Goal: Task Accomplishment & Management: Complete application form

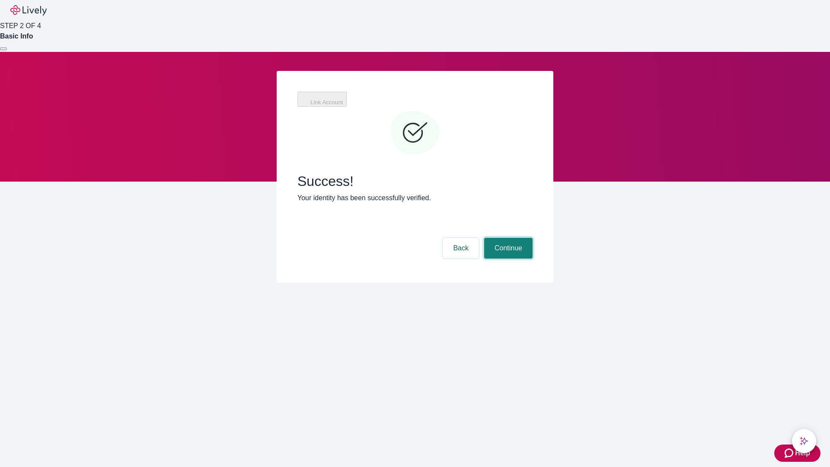
click at [507, 238] on button "Continue" at bounding box center [508, 248] width 48 height 21
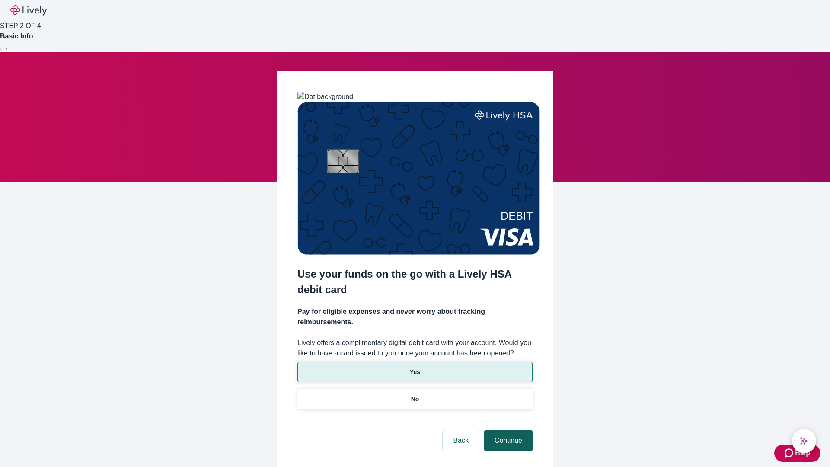
click at [415, 367] on p "Yes" at bounding box center [415, 371] width 10 height 9
click at [507, 430] on button "Continue" at bounding box center [508, 440] width 48 height 21
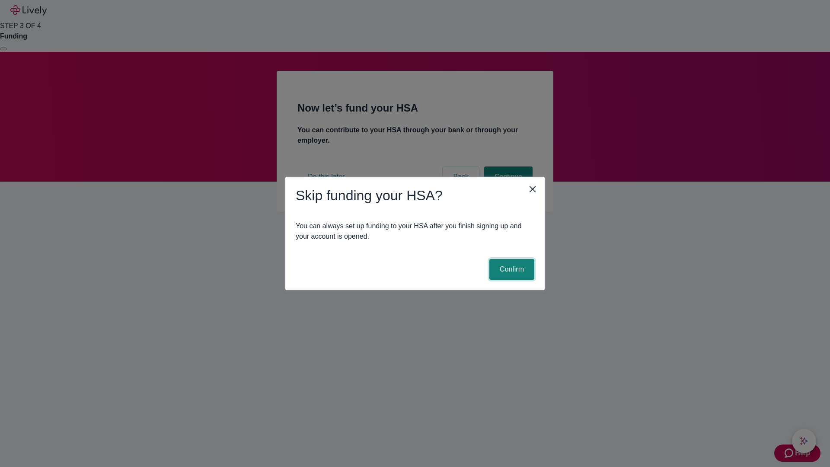
click at [510, 269] on button "Confirm" at bounding box center [511, 269] width 45 height 21
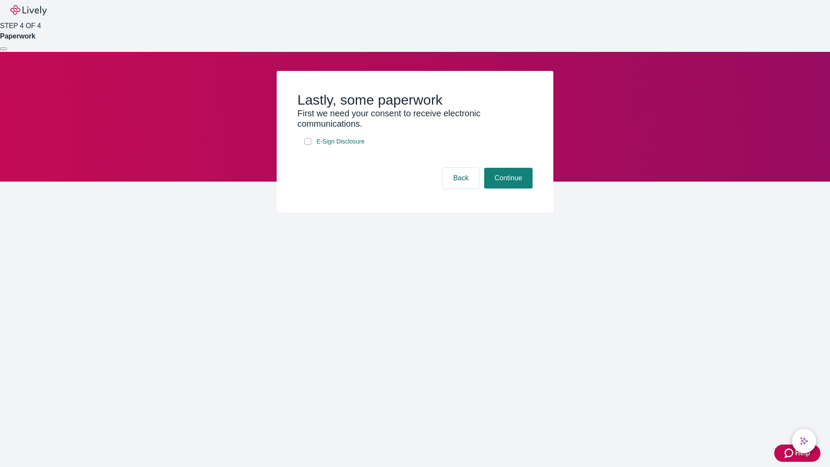
click at [308, 145] on input "E-Sign Disclosure" at bounding box center [307, 141] width 7 height 7
checkbox input "true"
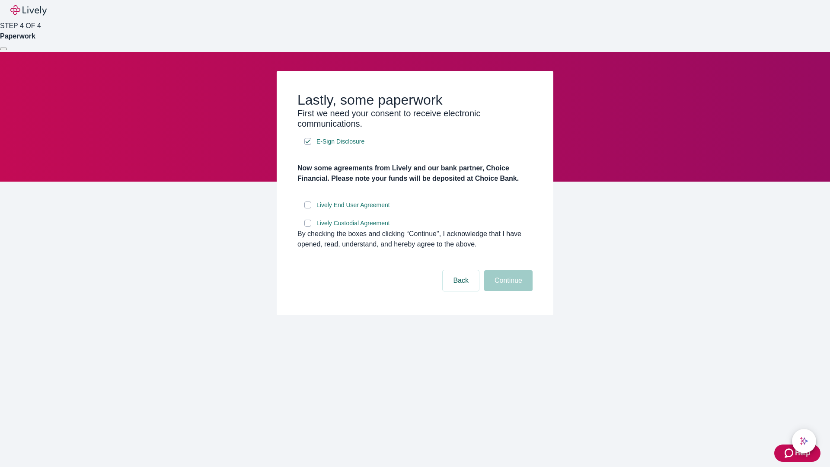
click at [308, 208] on input "Lively End User Agreement" at bounding box center [307, 204] width 7 height 7
checkbox input "true"
click at [308, 226] on input "Lively Custodial Agreement" at bounding box center [307, 223] width 7 height 7
checkbox input "true"
click at [507, 291] on button "Continue" at bounding box center [508, 280] width 48 height 21
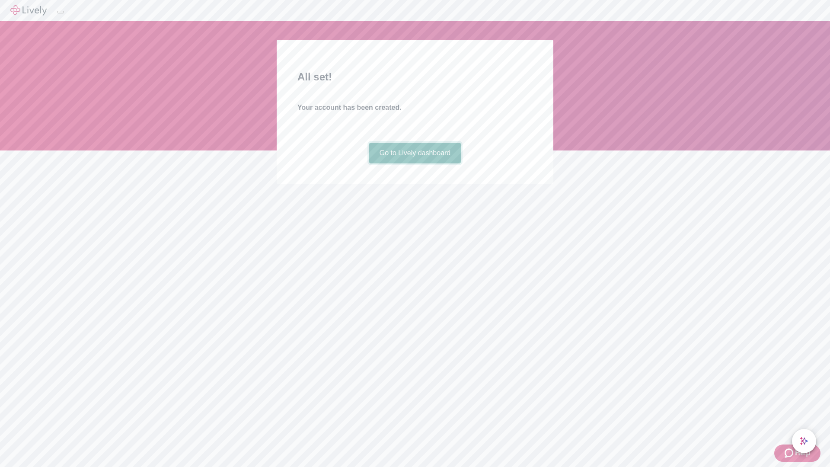
click at [415, 163] on link "Go to Lively dashboard" at bounding box center [415, 153] width 92 height 21
